Goal: Transaction & Acquisition: Purchase product/service

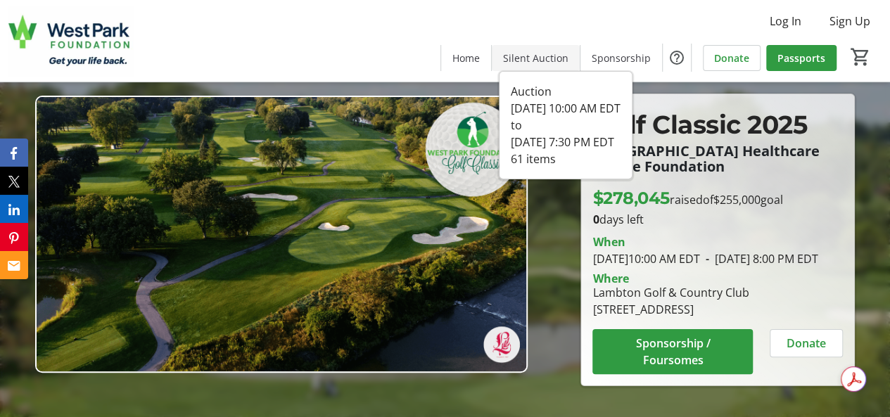
click at [542, 56] on span "Silent Auction" at bounding box center [535, 58] width 65 height 15
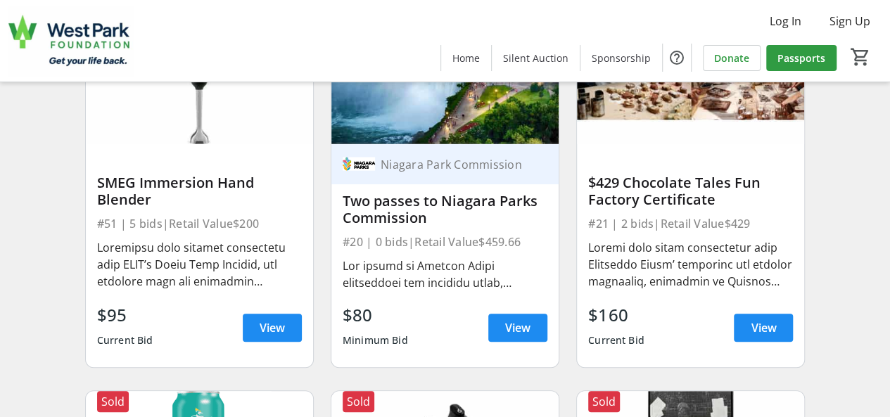
scroll to position [2885, 0]
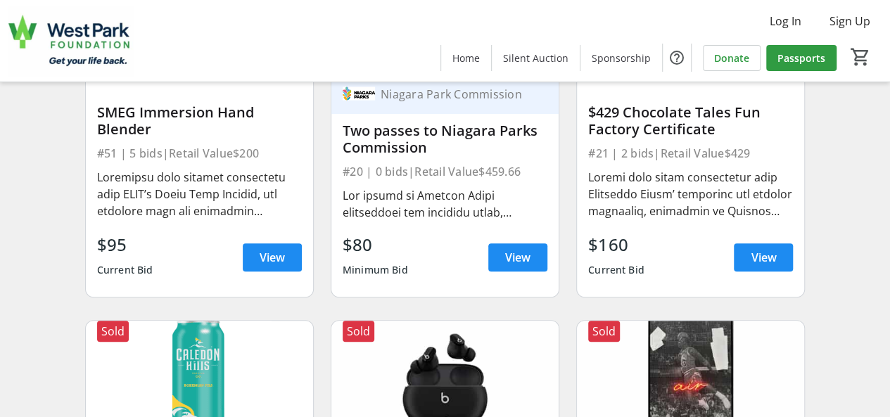
drag, startPoint x: 342, startPoint y: 139, endPoint x: 433, endPoint y: 154, distance: 92.8
click at [433, 154] on div "Two passes to Niagara Parks Commission" at bounding box center [445, 139] width 205 height 34
copy div "Two passes to Niagara Parks Commission"
click at [506, 264] on span "View" at bounding box center [517, 257] width 25 height 17
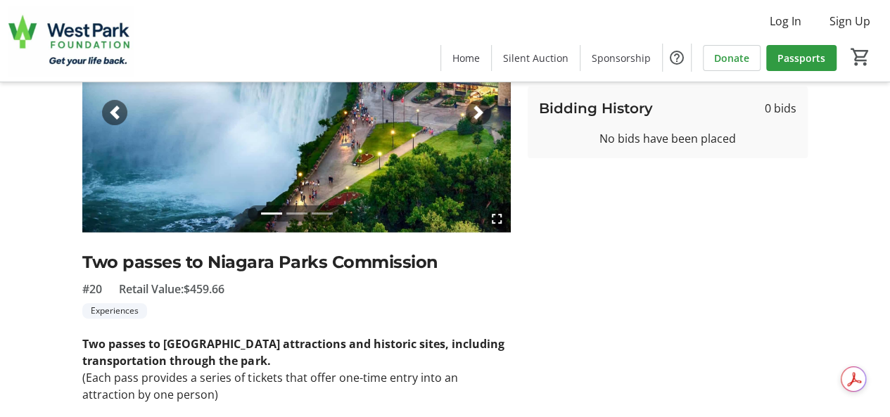
scroll to position [211, 0]
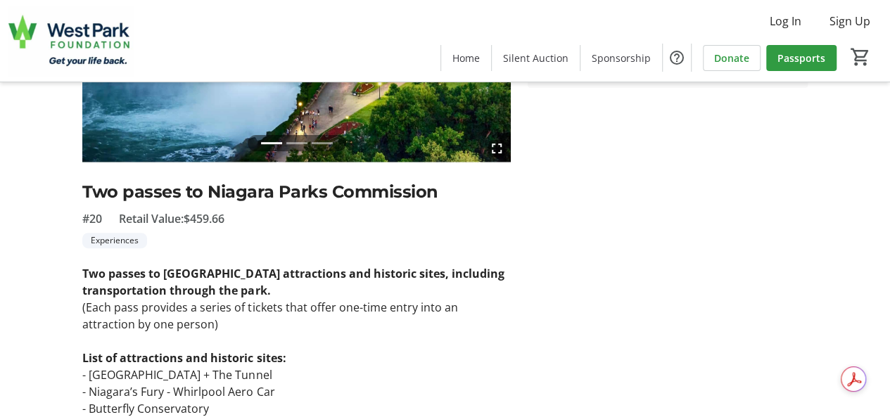
drag, startPoint x: 237, startPoint y: 220, endPoint x: 190, endPoint y: 219, distance: 47.2
click at [189, 217] on div "#20 Retail Value: $459.66" at bounding box center [296, 218] width 429 height 17
copy span "$459.66"
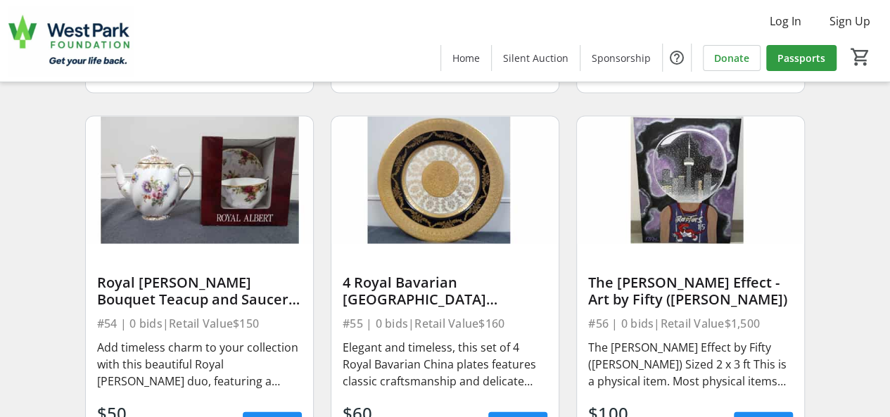
scroll to position [6897, 0]
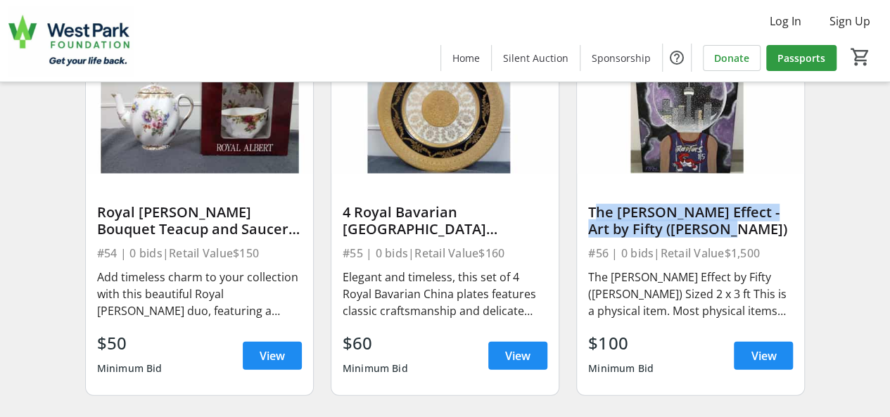
drag, startPoint x: 589, startPoint y: 216, endPoint x: 710, endPoint y: 237, distance: 122.9
click at [711, 237] on div "The [PERSON_NAME] Effect - Art by Fifty ([PERSON_NAME])" at bounding box center [690, 221] width 205 height 34
copy div "The [PERSON_NAME] Effect - Art by Fifty ([PERSON_NAME])"
click at [731, 56] on span "Donate" at bounding box center [731, 58] width 35 height 15
